Goal: Task Accomplishment & Management: Manage account settings

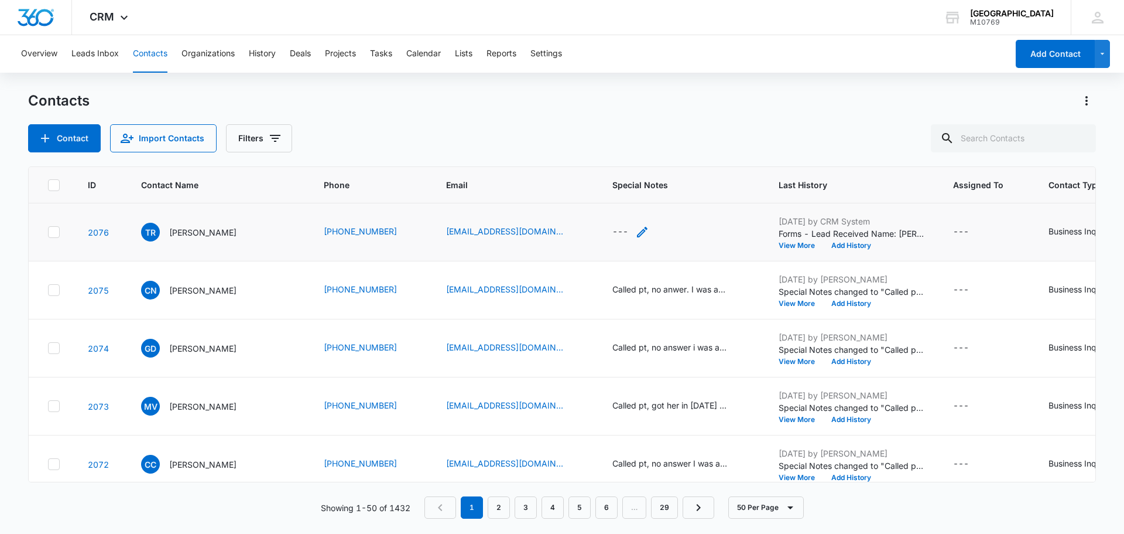
click at [613, 234] on div "---" at bounding box center [621, 232] width 16 height 14
click at [617, 194] on div "Cancel Save" at bounding box center [625, 194] width 122 height 22
click at [617, 194] on button "Cancel" at bounding box center [636, 194] width 41 height 22
click at [798, 246] on button "View More" at bounding box center [801, 245] width 45 height 7
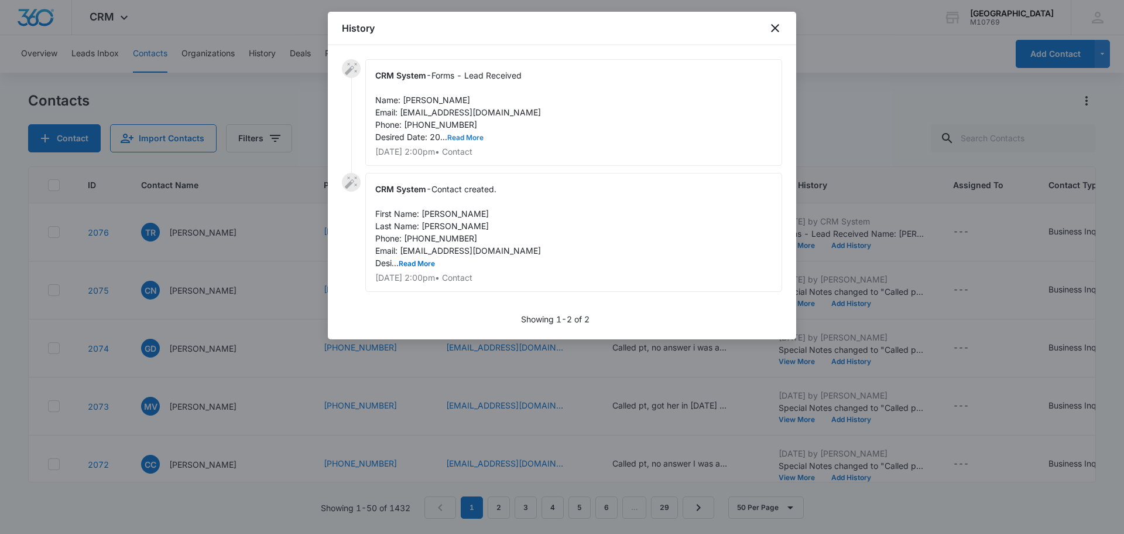
click at [476, 134] on button "Read More" at bounding box center [465, 137] width 36 height 7
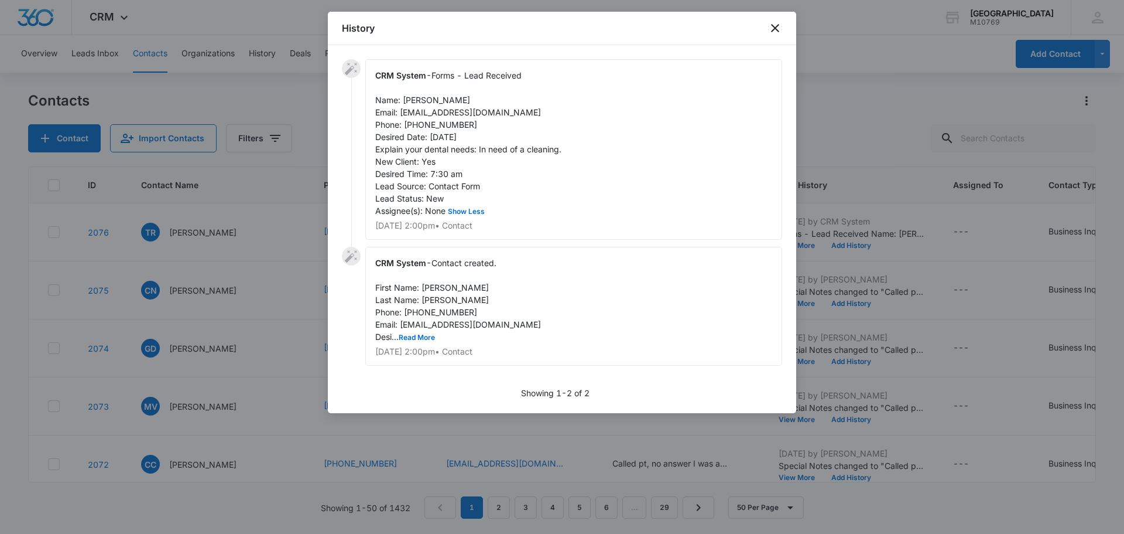
click at [784, 20] on div "History" at bounding box center [562, 28] width 469 height 33
click at [776, 23] on icon "close" at bounding box center [775, 28] width 14 height 14
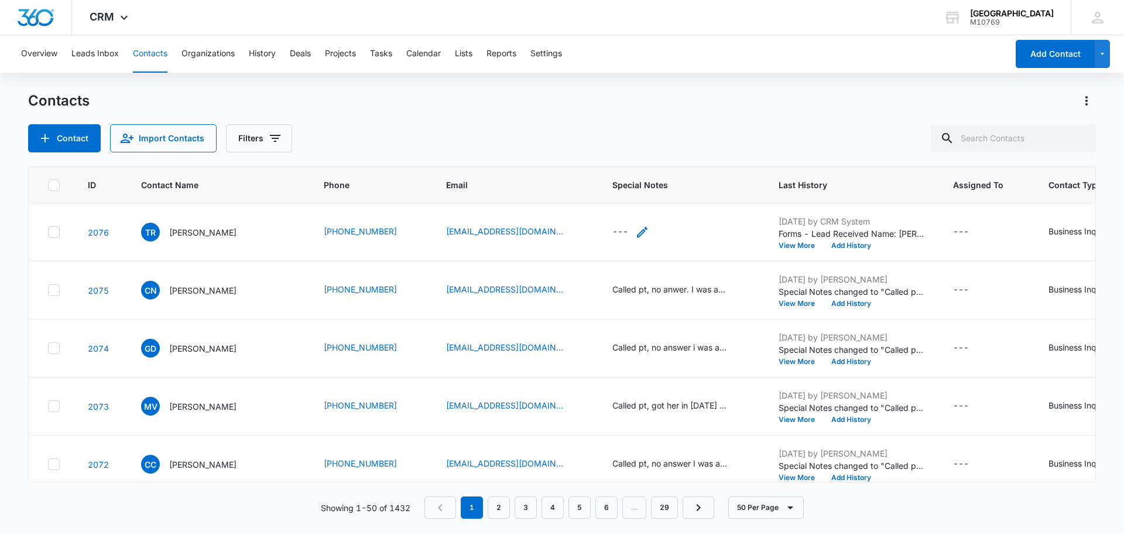
click at [613, 229] on div "---" at bounding box center [621, 232] width 16 height 14
click at [613, 101] on div "Special Notes" at bounding box center [631, 129] width 139 height 84
click at [594, 135] on textarea "Special Notes" at bounding box center [631, 137] width 139 height 67
type textarea "Called pt, no answer i did leave a lm"
click at [672, 193] on button "Save" at bounding box center [683, 194] width 35 height 22
